Goal: Transaction & Acquisition: Purchase product/service

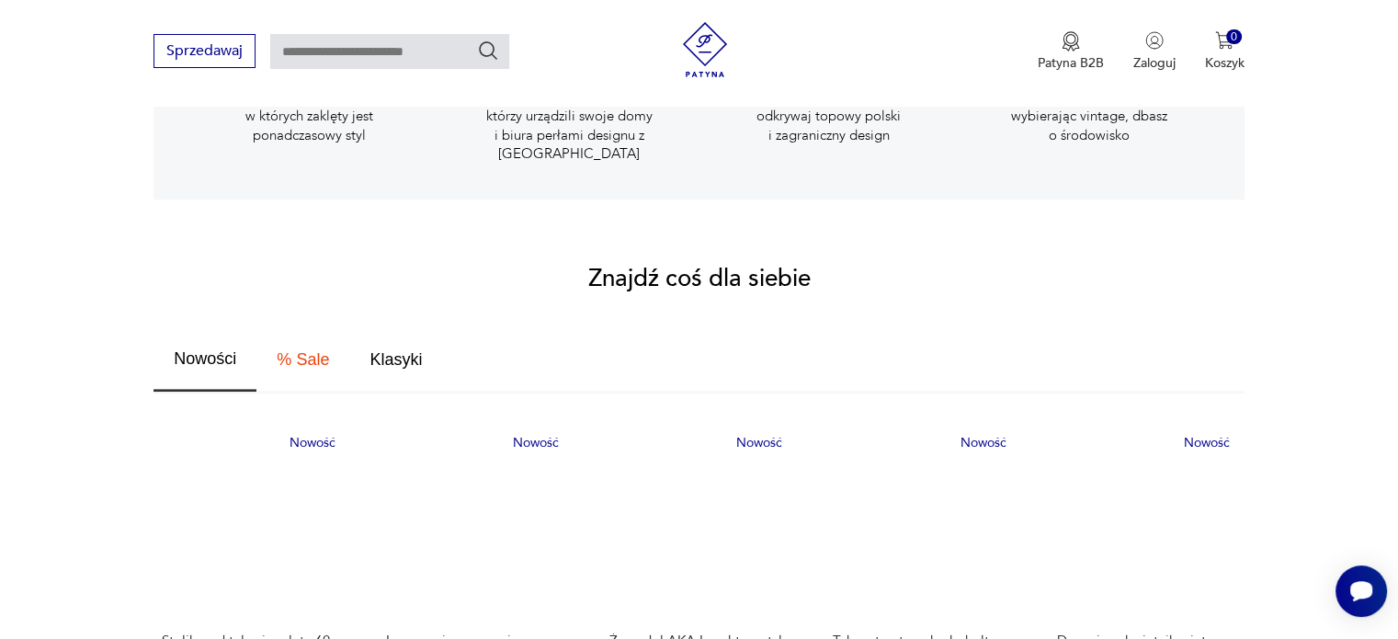
scroll to position [1011, 0]
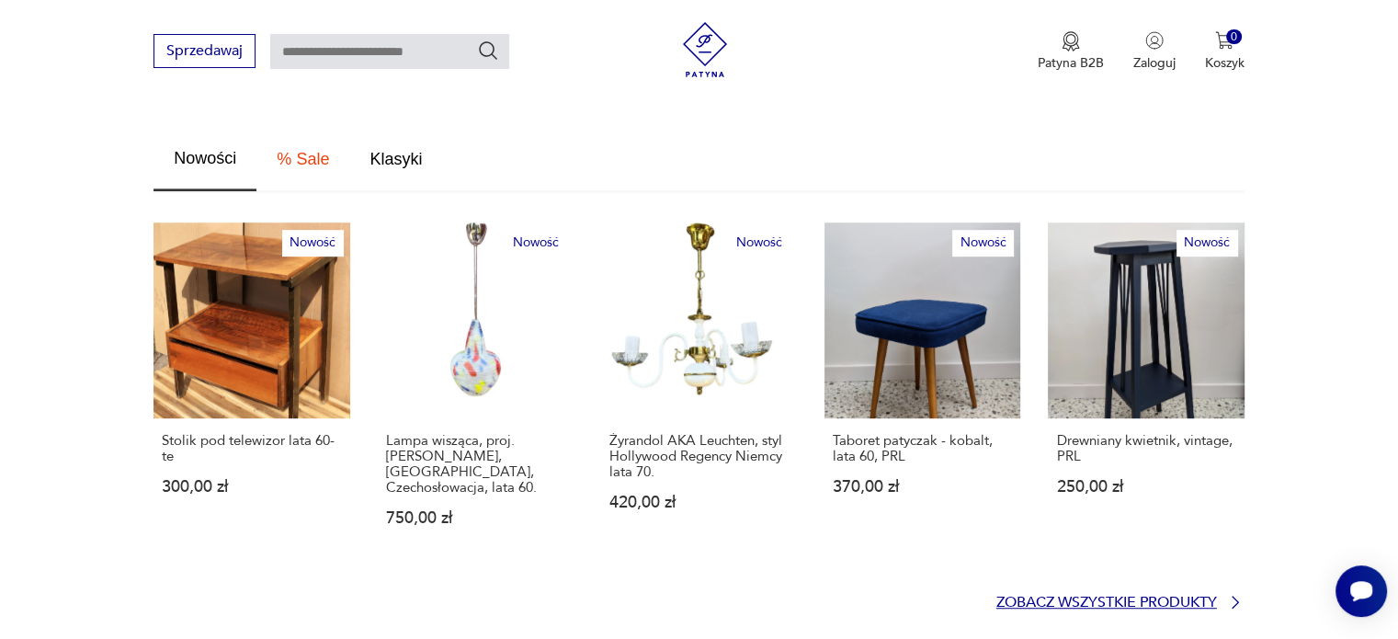
click at [1202, 597] on p "Zobacz wszystkie produkty" at bounding box center [1107, 603] width 221 height 12
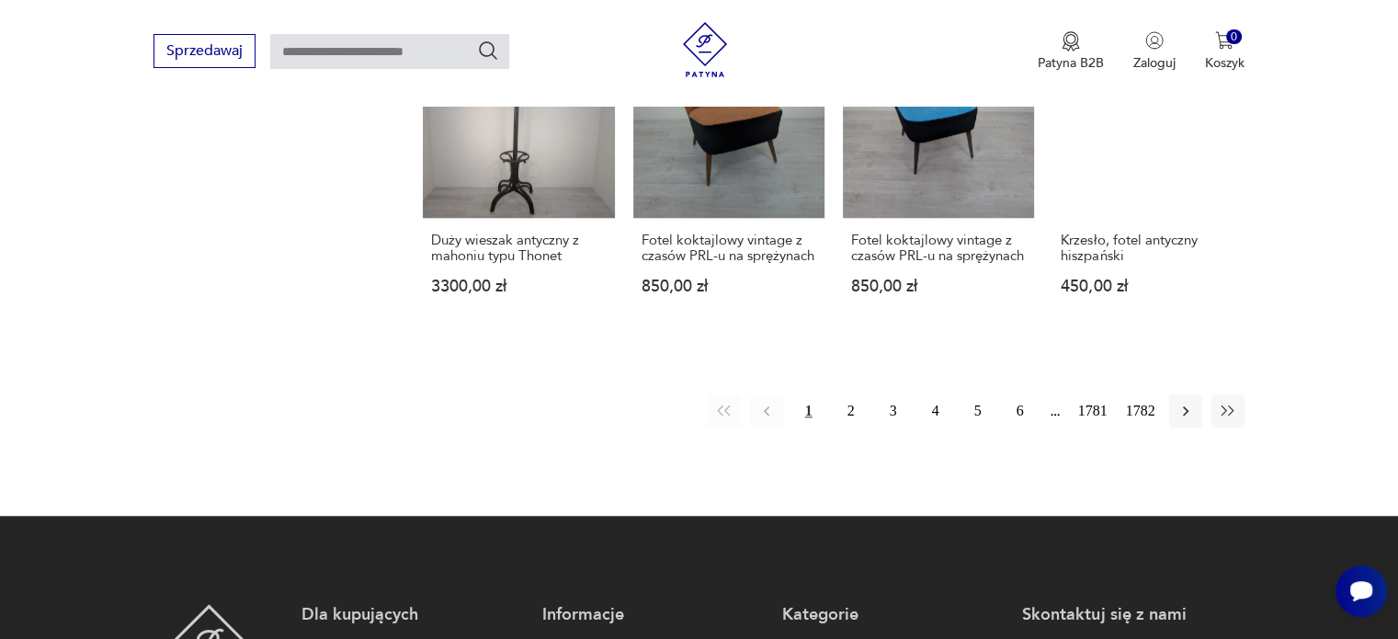
scroll to position [1645, 0]
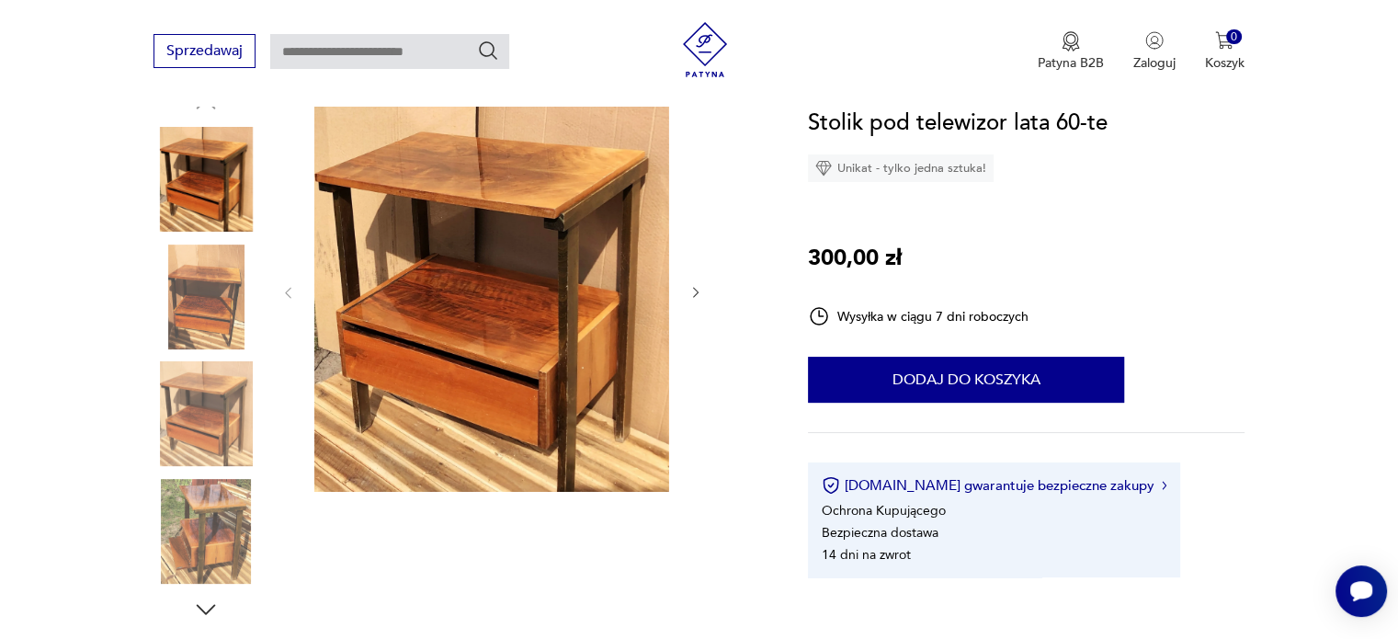
scroll to position [184, 0]
